Goal: Task Accomplishment & Management: Complete application form

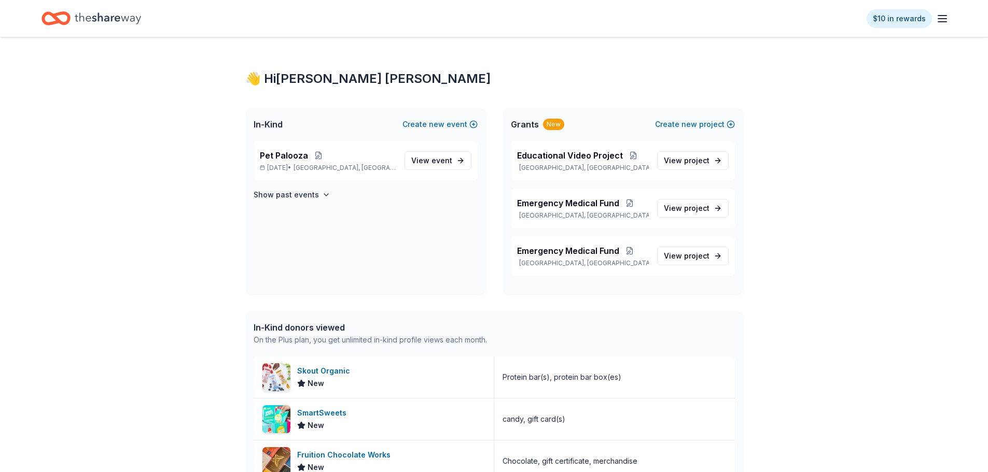
click at [428, 118] on div "In-Kind Create new event" at bounding box center [365, 124] width 241 height 33
click at [431, 124] on span "new" at bounding box center [437, 124] width 16 height 12
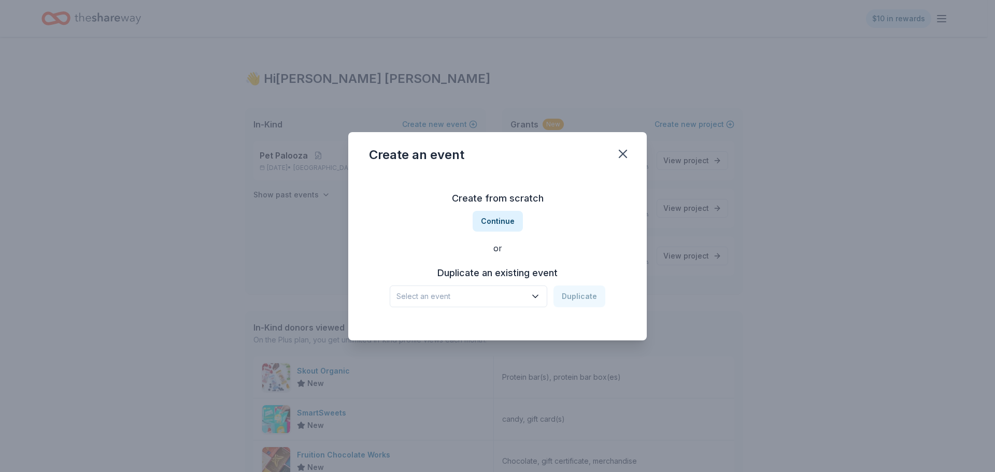
click at [531, 294] on button "Select an event" at bounding box center [469, 297] width 158 height 22
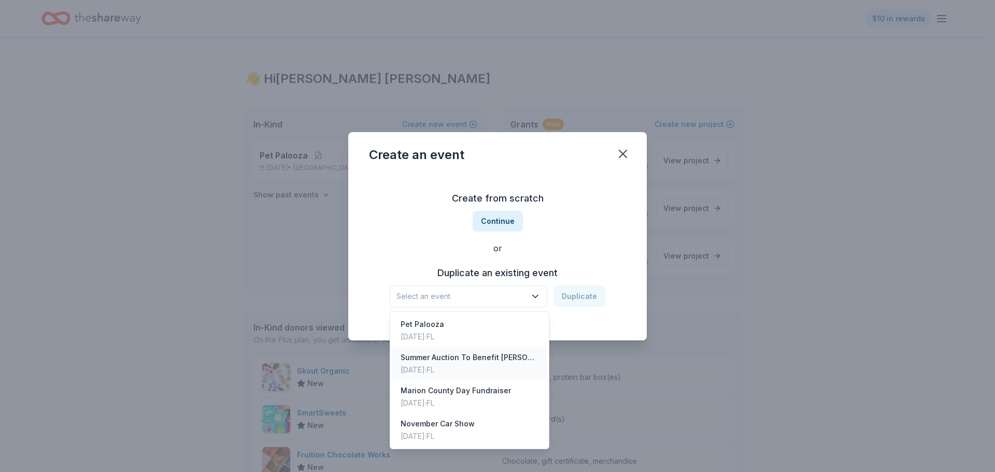
click at [467, 357] on div "Summer Auction To Benefit Chuck's Piggy Bank, Inc. and Vets Helping Vets" at bounding box center [470, 357] width 138 height 12
click at [523, 296] on div "Summer Auction To Benefit Chuck's Piggy Bank, Inc. and Vets Helping Vets" at bounding box center [462, 296] width 130 height 12
click at [572, 297] on div "Summer Auction To Benefit Chuck's Piggy Bank, Inc. and Vets Helping Vets Duplic…" at bounding box center [498, 297] width 216 height 22
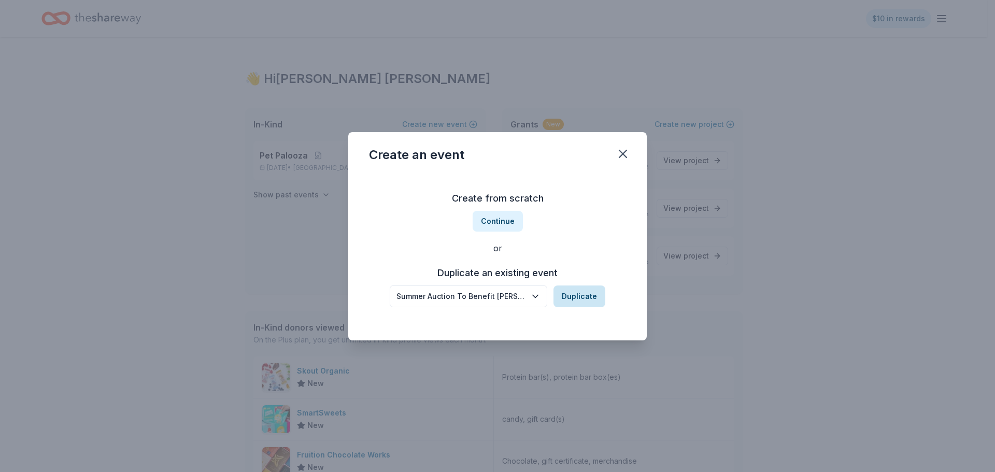
click at [579, 298] on button "Duplicate" at bounding box center [580, 297] width 52 height 22
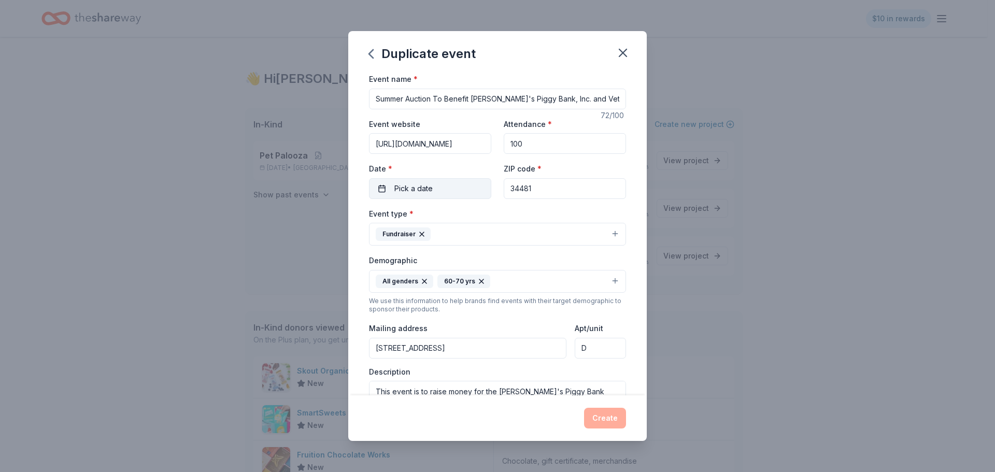
click at [387, 187] on button "Pick a date" at bounding box center [430, 188] width 122 height 21
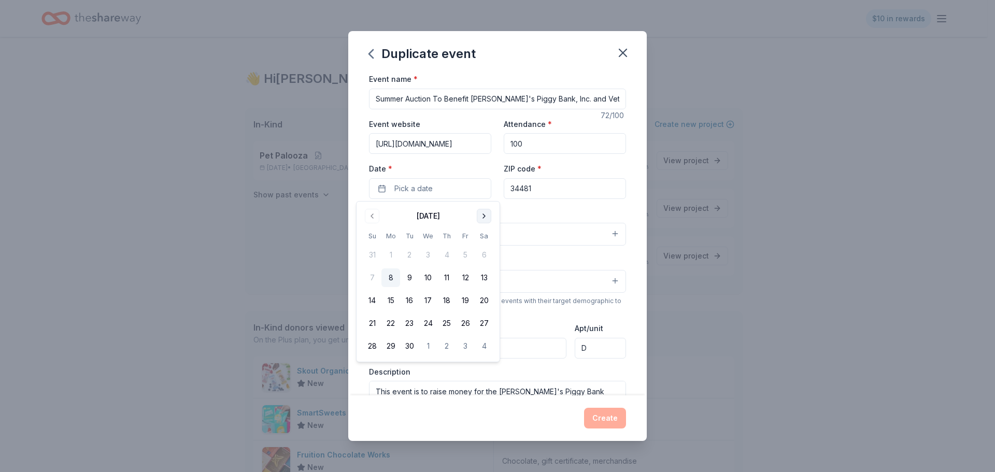
click at [484, 216] on button "Go to next month" at bounding box center [484, 216] width 15 height 15
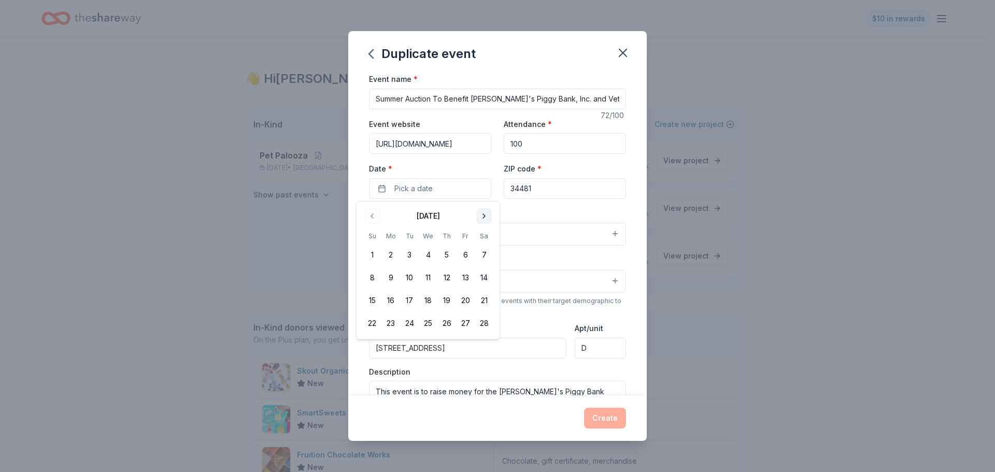
click at [484, 216] on button "Go to next month" at bounding box center [484, 216] width 15 height 15
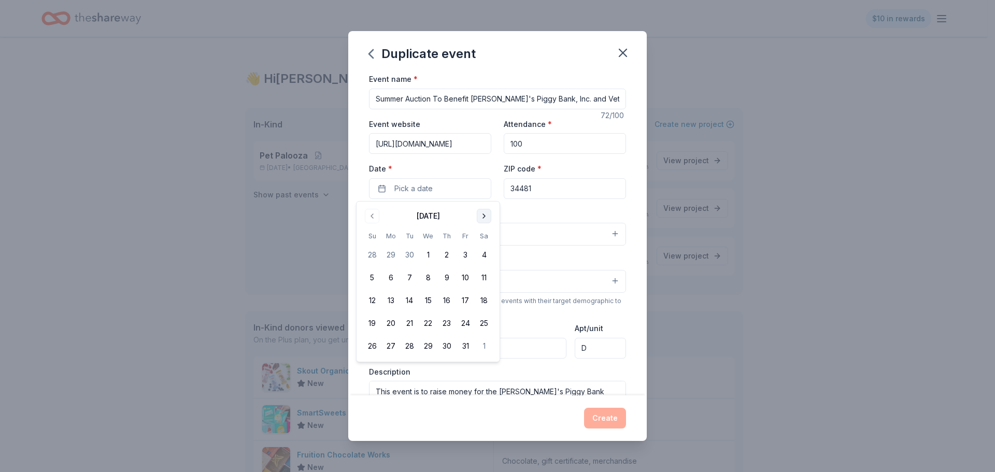
click at [484, 216] on button "Go to next month" at bounding box center [484, 216] width 15 height 15
click at [374, 345] on button "23" at bounding box center [372, 346] width 19 height 19
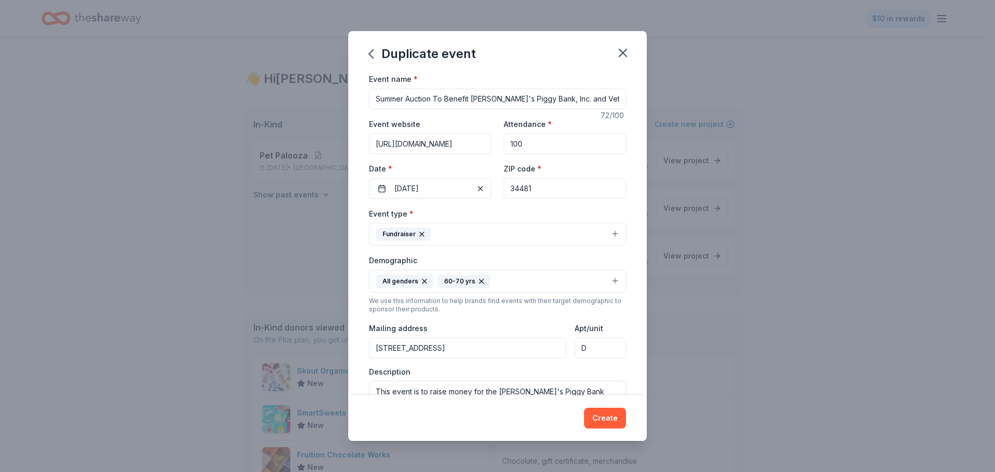
drag, startPoint x: 548, startPoint y: 147, endPoint x: 471, endPoint y: 146, distance: 77.8
click at [471, 146] on div "Event website https://chuckspiggybank.com Attendance * 100 Date * 08/23/2026 ZI…" at bounding box center [497, 158] width 257 height 81
type input "400"
click at [482, 112] on div "Event name * Summer Auction To Benefit Chuck's Piggy Bank, Inc. and Vets Helpin…" at bounding box center [497, 313] width 257 height 481
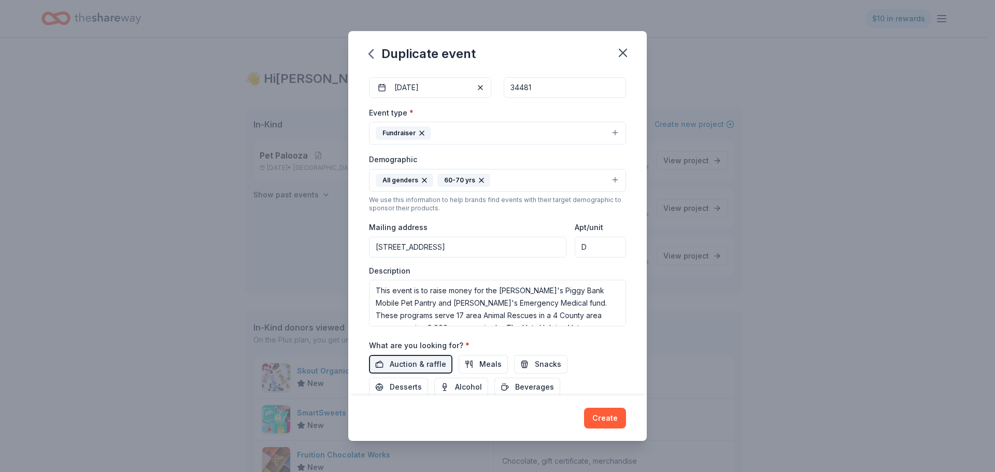
scroll to position [156, 0]
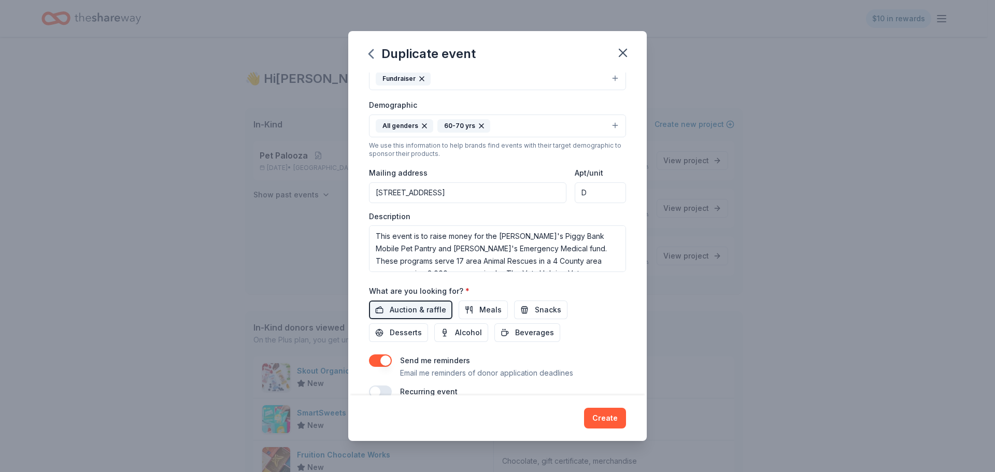
click at [608, 125] on button "All genders 60-70 yrs" at bounding box center [497, 126] width 257 height 23
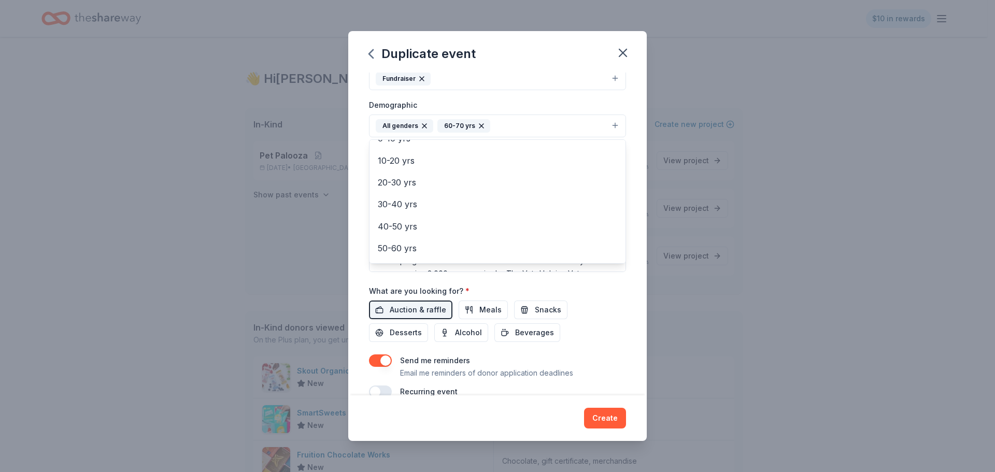
scroll to position [104, 0]
click at [415, 200] on span "40-50 yrs" at bounding box center [498, 202] width 240 height 13
click at [415, 205] on span "50-60 yrs" at bounding box center [498, 206] width 240 height 13
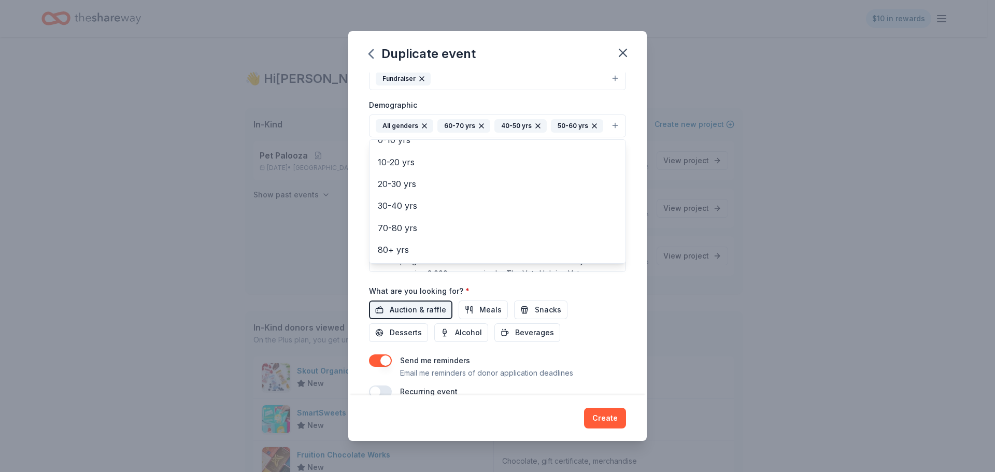
click at [456, 98] on div "Event type * Fundraiser Demographic All genders 60-70 yrs 40-50 yrs 50-60 yrs M…" at bounding box center [497, 162] width 257 height 220
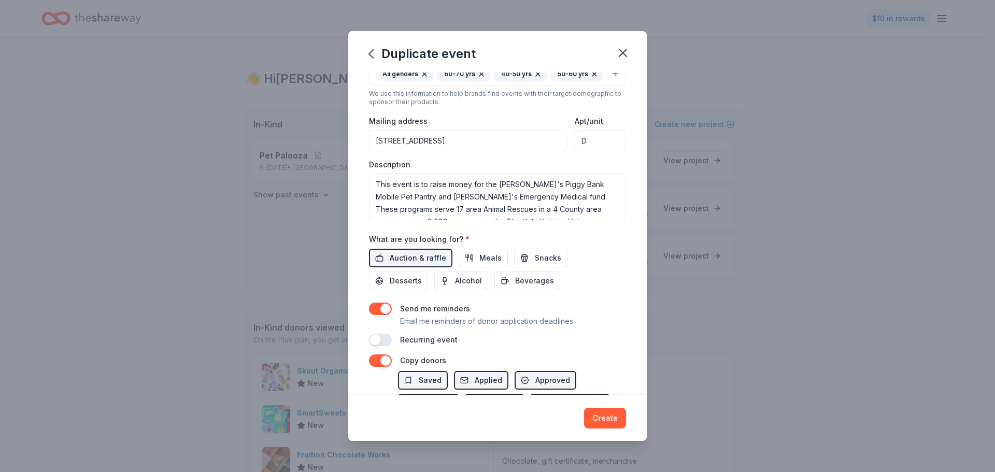
scroll to position [259, 0]
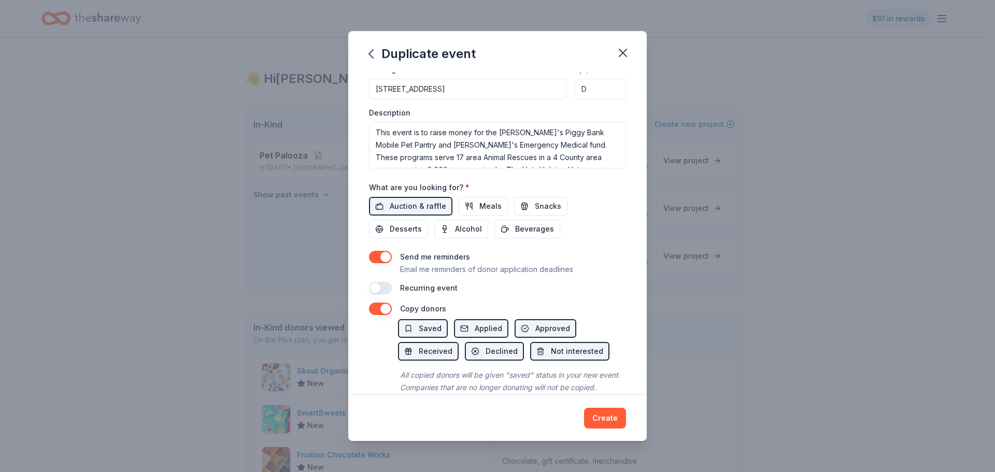
click at [388, 289] on button "button" at bounding box center [380, 288] width 23 height 12
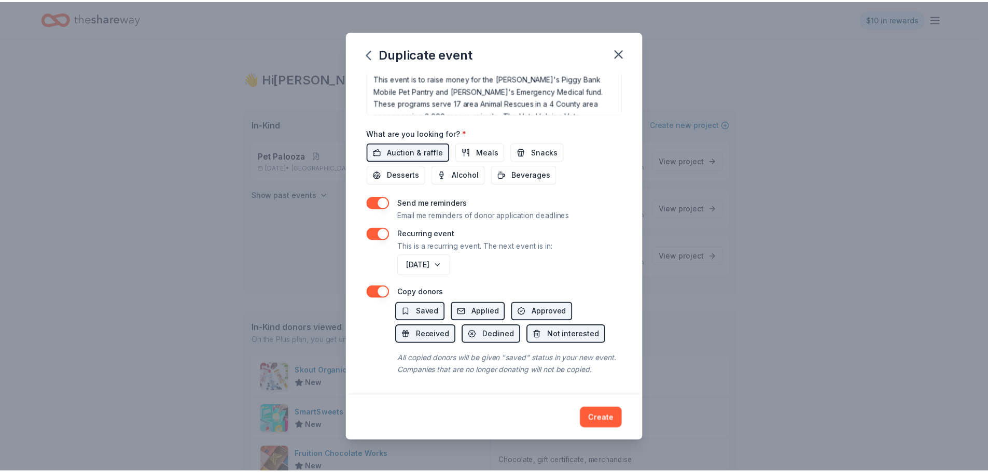
scroll to position [326, 0]
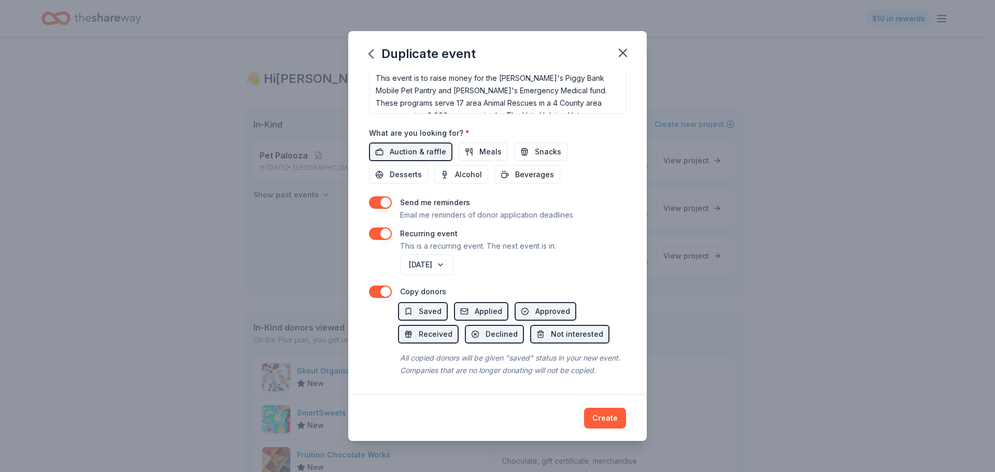
click at [608, 424] on button "Create" at bounding box center [605, 418] width 42 height 21
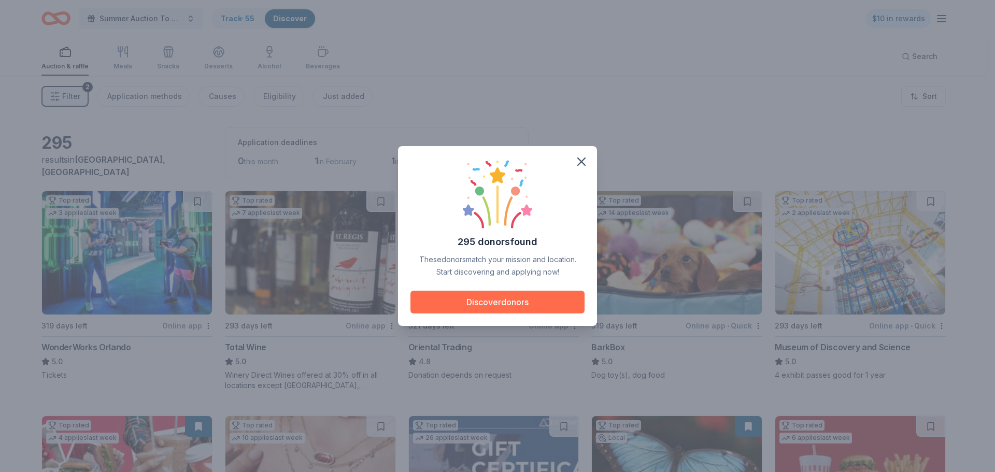
click at [501, 303] on button "Discover donors" at bounding box center [498, 302] width 174 height 23
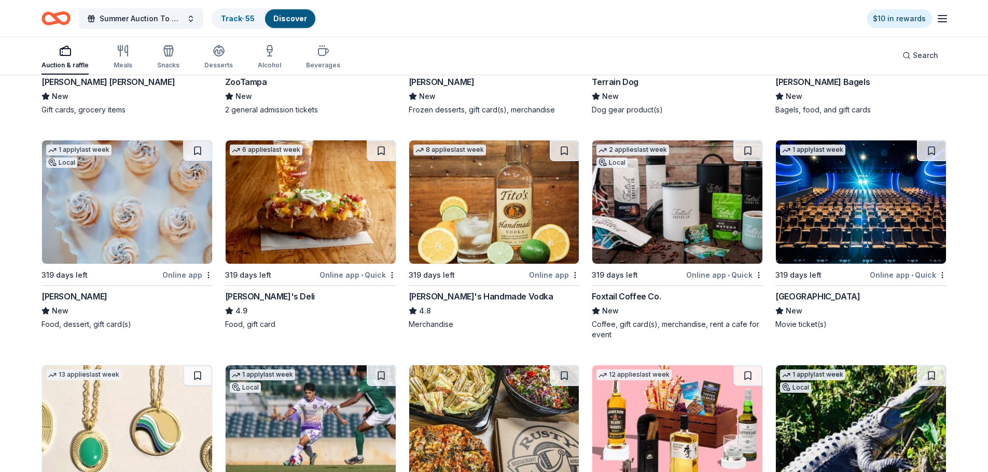
scroll to position [2756, 0]
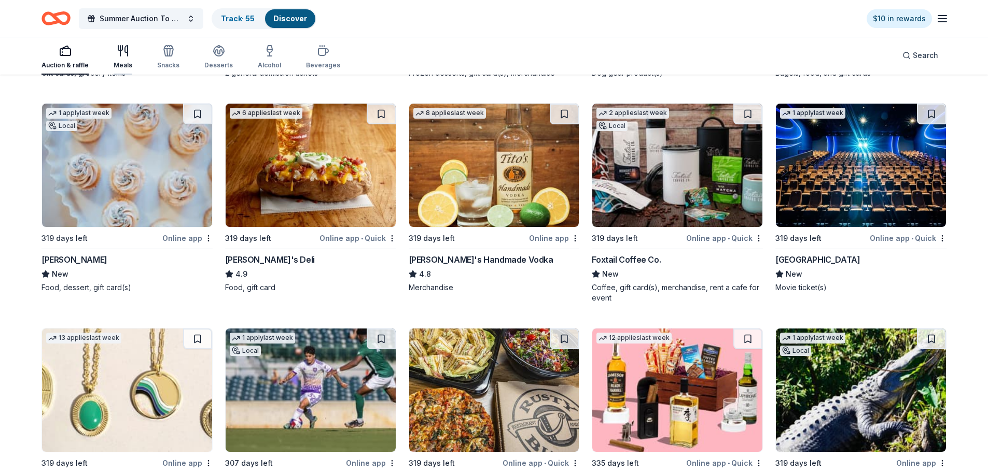
click at [120, 57] on icon "button" at bounding box center [123, 51] width 12 height 12
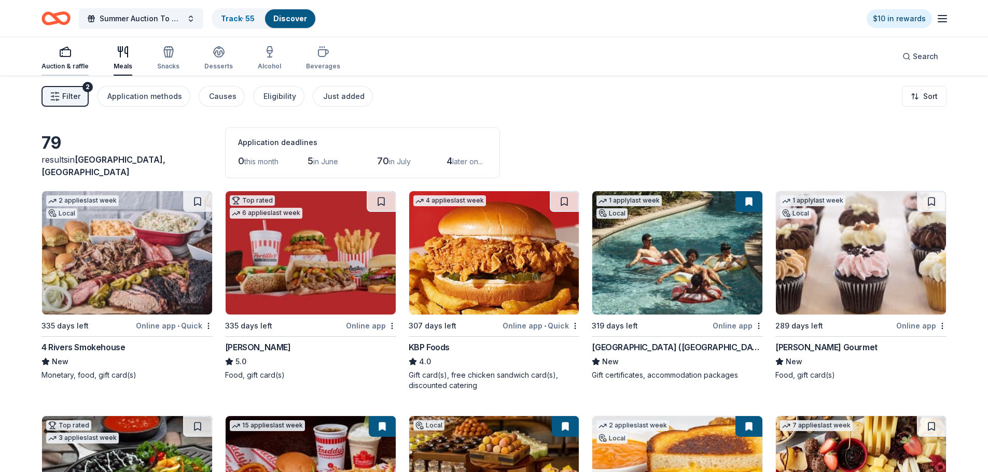
click at [67, 52] on icon "button" at bounding box center [65, 52] width 12 height 12
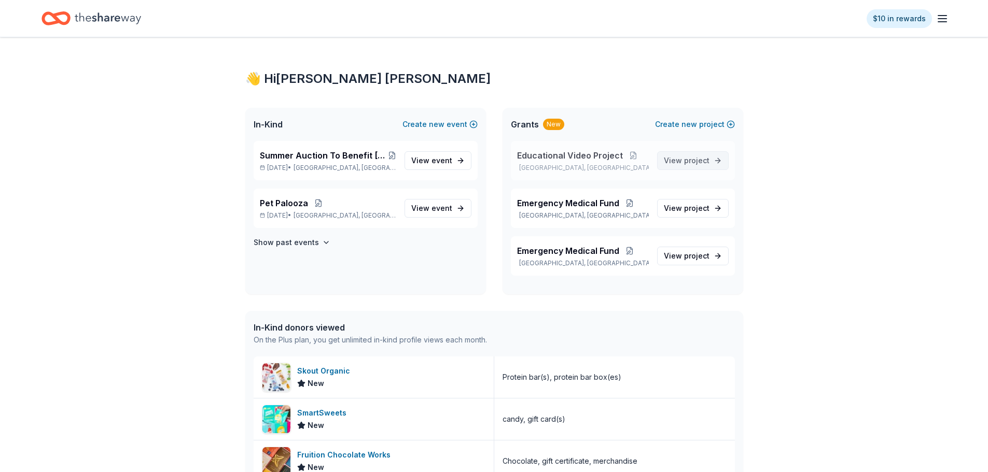
click at [695, 158] on span "project" at bounding box center [696, 160] width 25 height 9
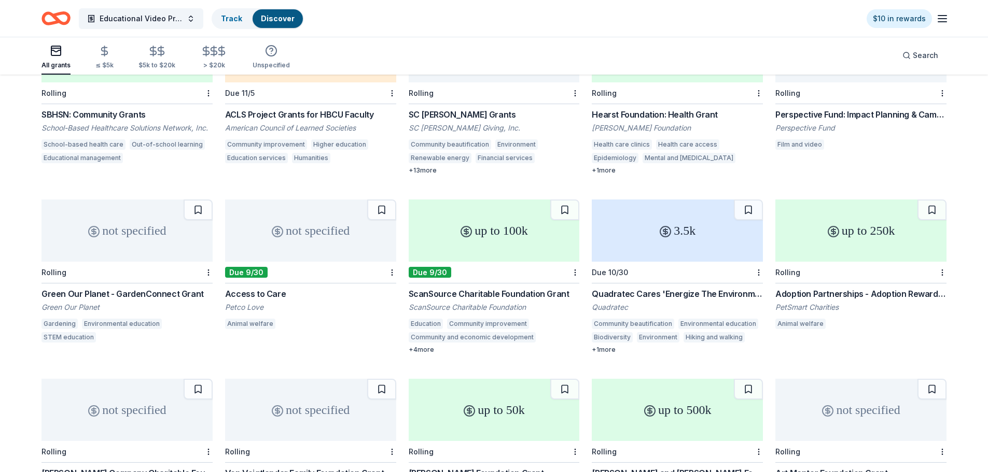
scroll to position [363, 0]
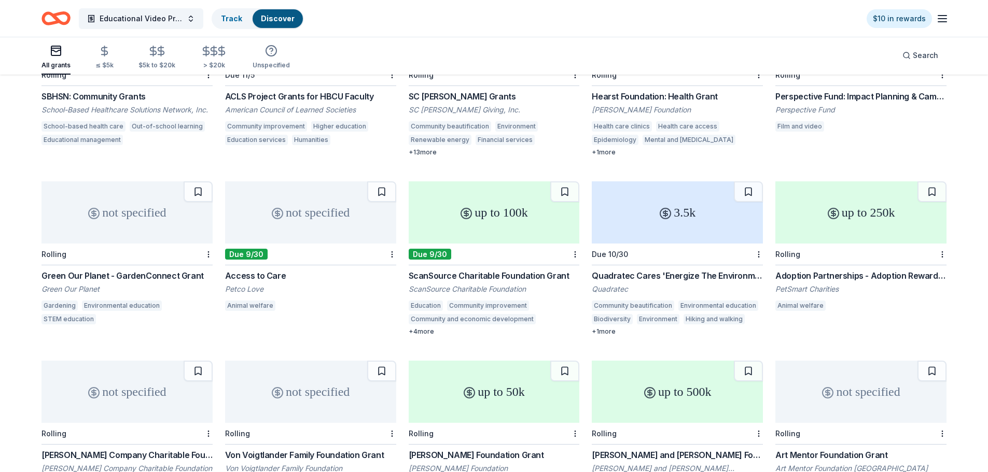
click at [248, 270] on div "Access to Care" at bounding box center [310, 276] width 171 height 12
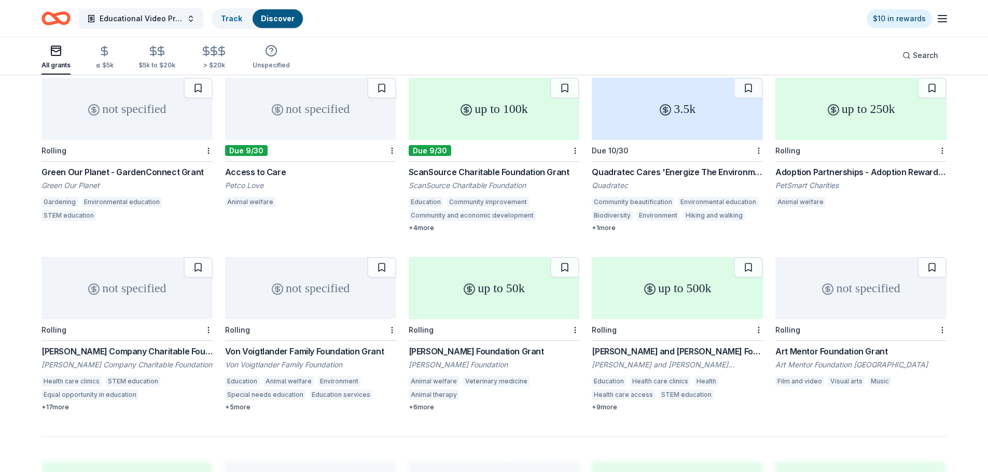
scroll to position [518, 0]
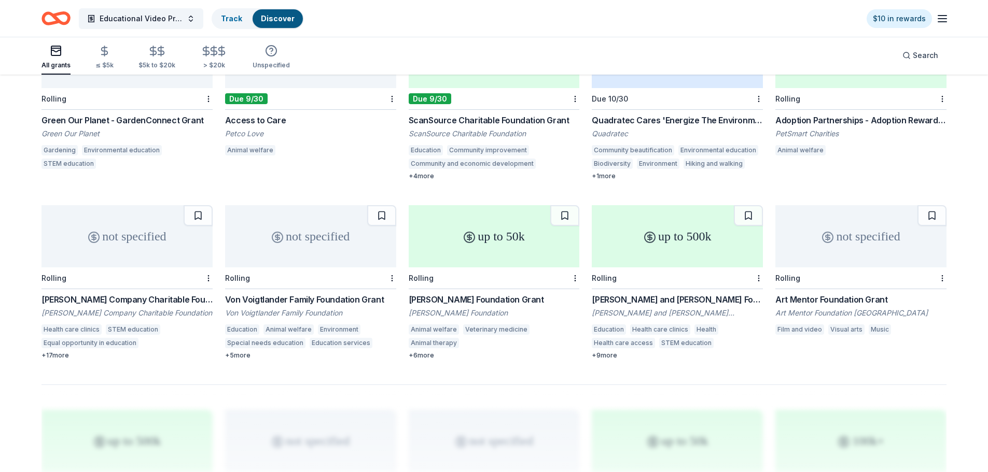
click at [306, 293] on div "Von Voigtlander Family Foundation Grant" at bounding box center [310, 299] width 171 height 12
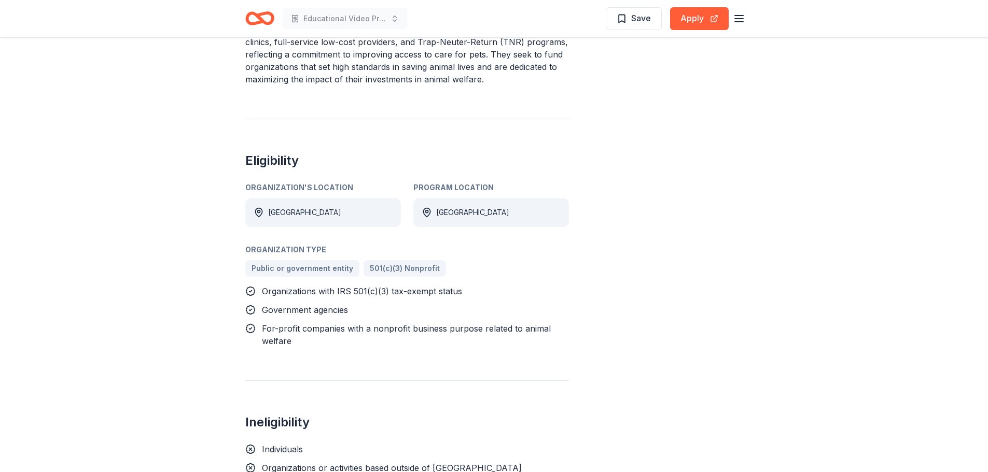
scroll to position [363, 0]
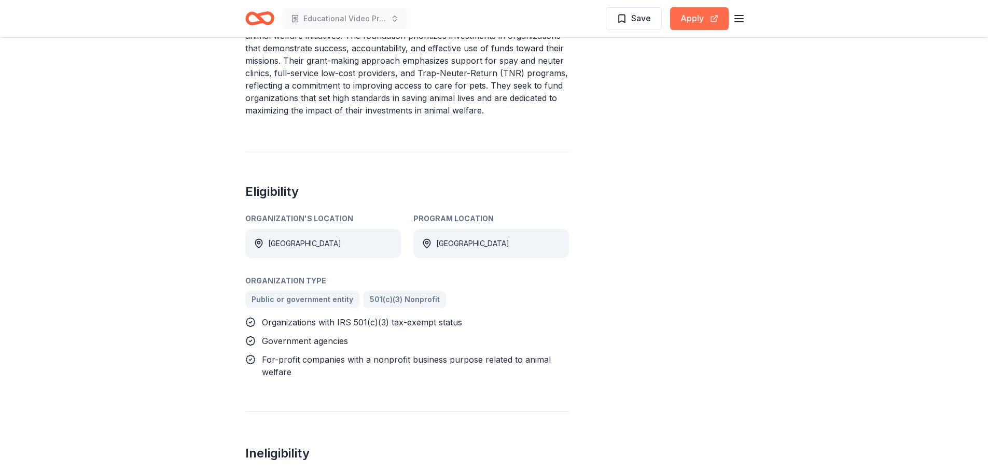
click at [698, 15] on button "Apply" at bounding box center [699, 18] width 59 height 23
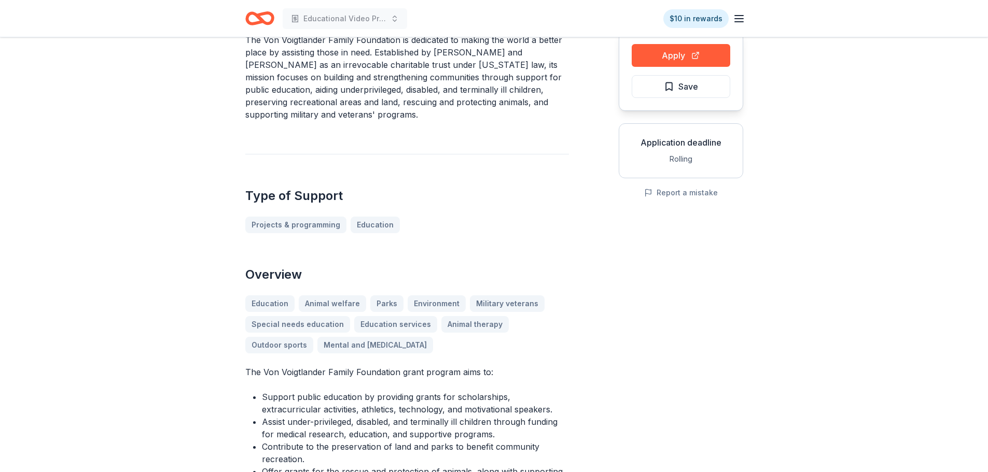
scroll to position [104, 0]
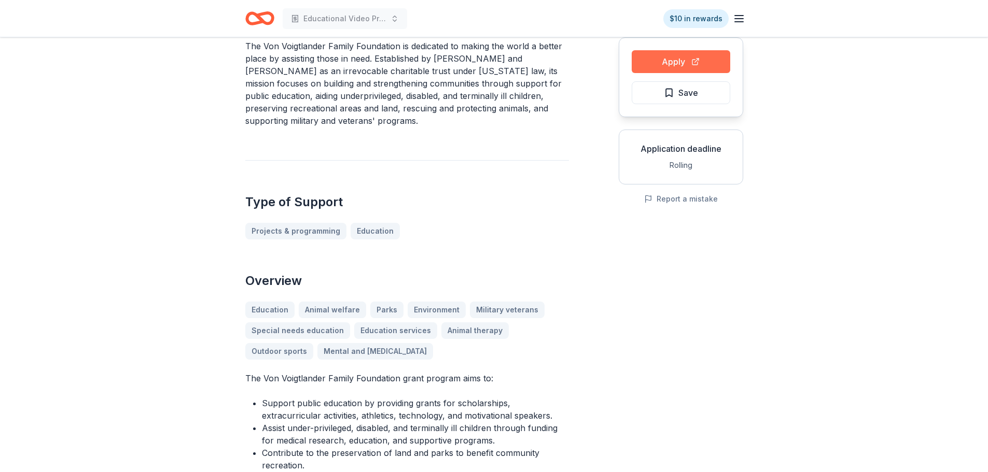
click at [710, 64] on button "Apply" at bounding box center [680, 61] width 98 height 23
